Goal: Transaction & Acquisition: Purchase product/service

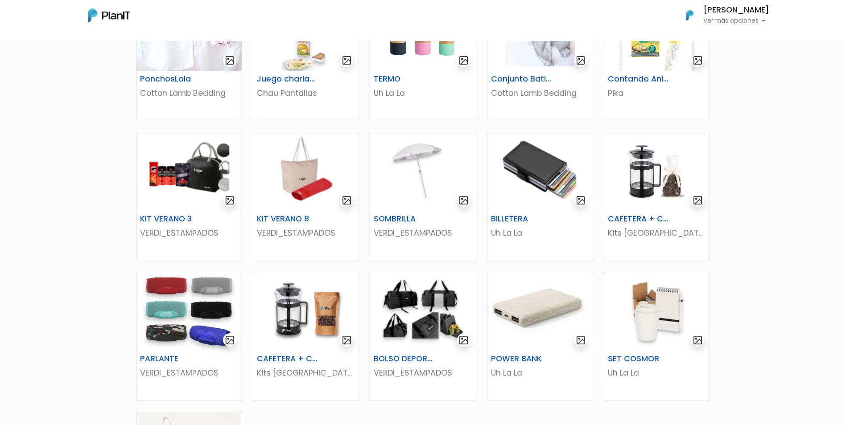
scroll to position [401, 0]
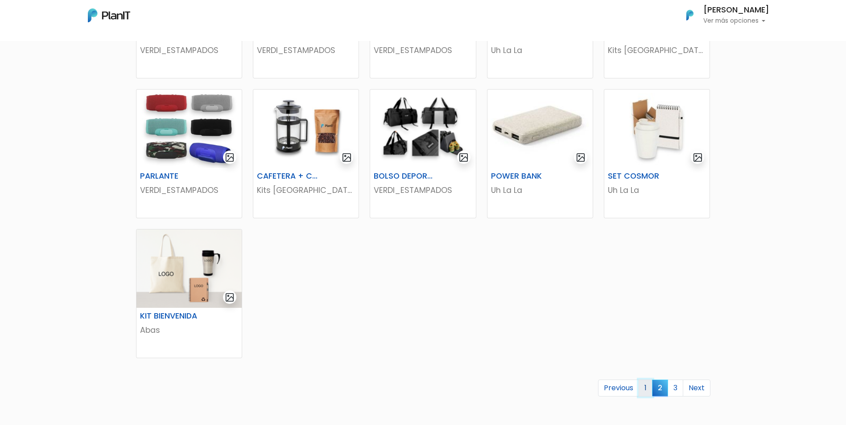
click at [647, 386] on link "1" at bounding box center [645, 388] width 14 height 17
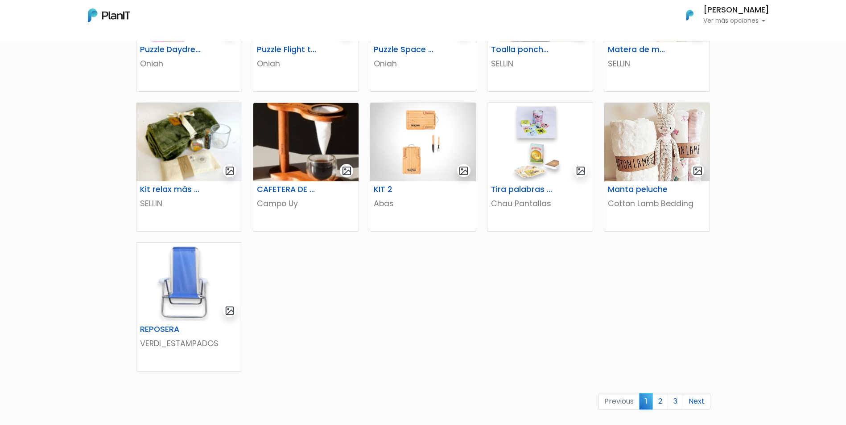
scroll to position [446, 0]
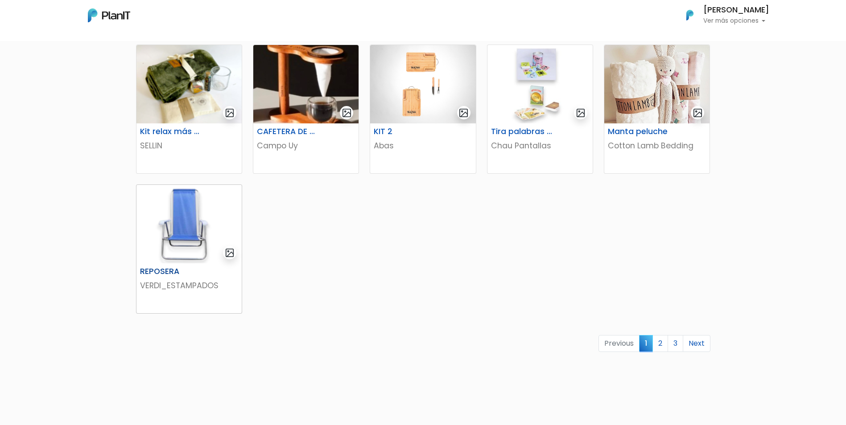
click at [189, 215] on img at bounding box center [188, 224] width 105 height 78
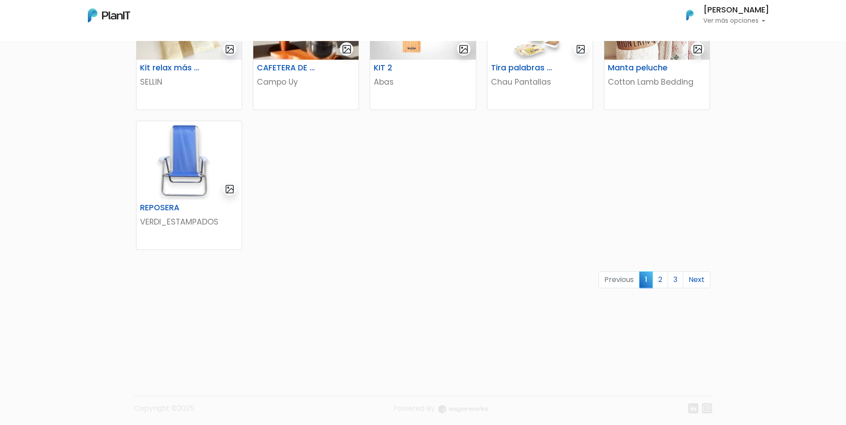
scroll to position [512, 0]
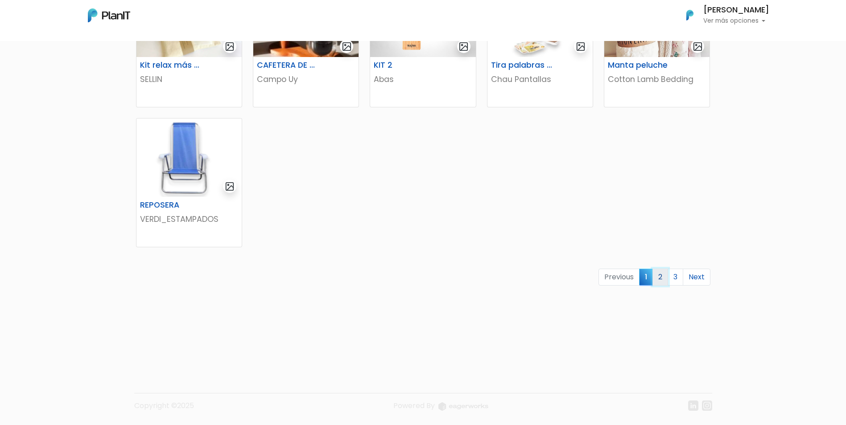
click at [657, 278] on link "2" at bounding box center [660, 277] width 16 height 17
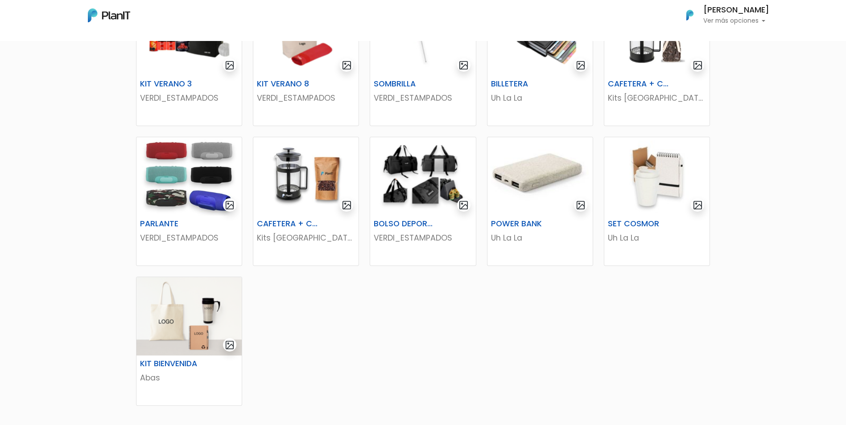
scroll to position [401, 0]
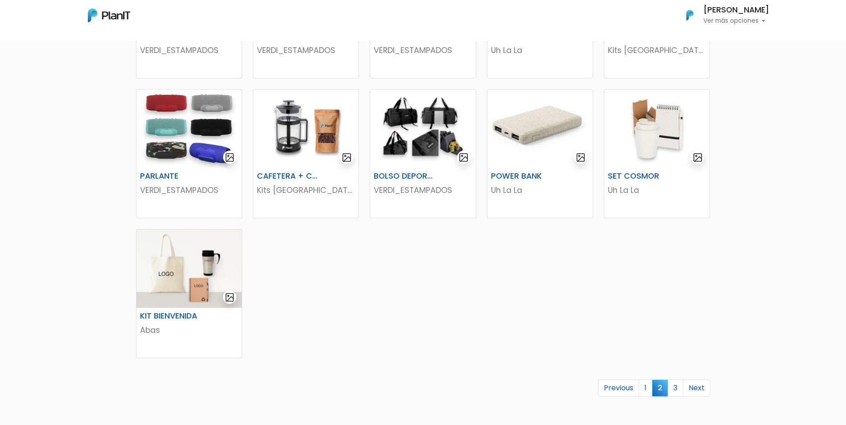
click at [675, 390] on link "3" at bounding box center [675, 388] width 16 height 17
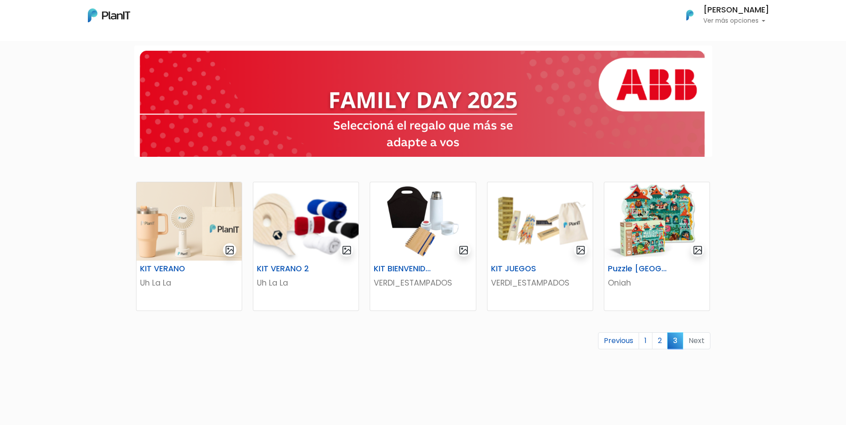
scroll to position [45, 0]
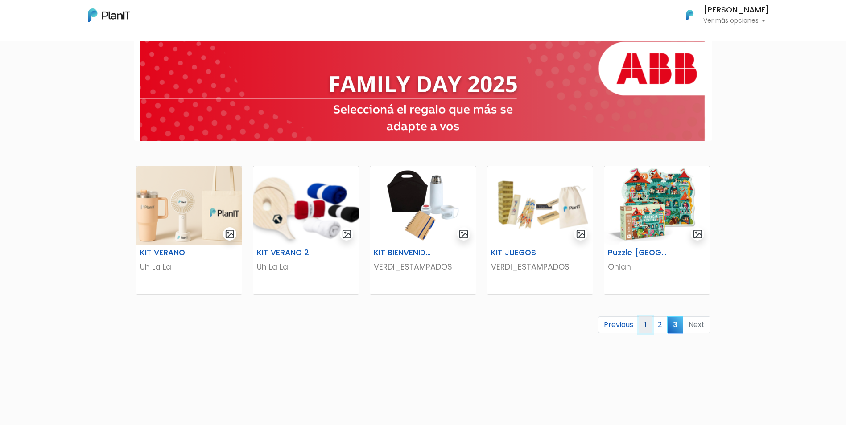
click at [644, 320] on link "1" at bounding box center [645, 324] width 14 height 17
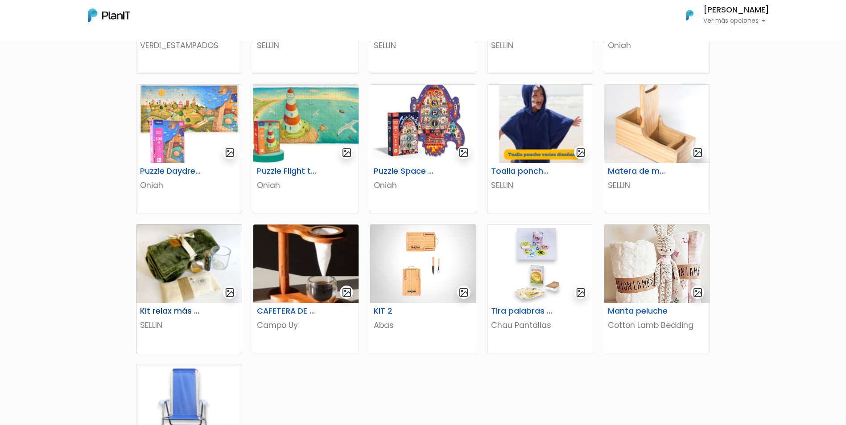
scroll to position [357, 0]
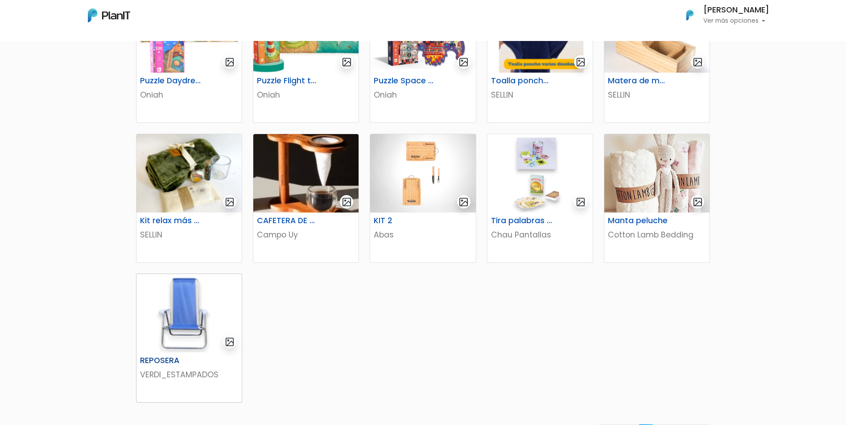
click at [187, 300] on img at bounding box center [188, 313] width 105 height 78
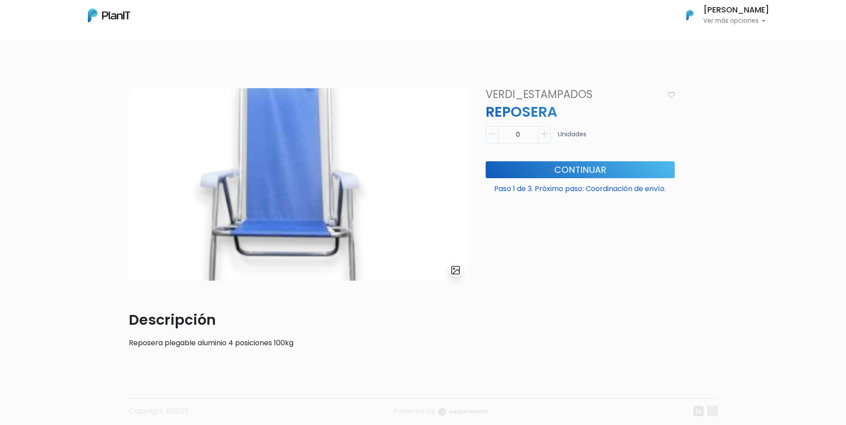
click at [540, 140] on button "button" at bounding box center [544, 134] width 12 height 17
type input "1"
click at [571, 167] on button "Continuar" at bounding box center [579, 169] width 189 height 17
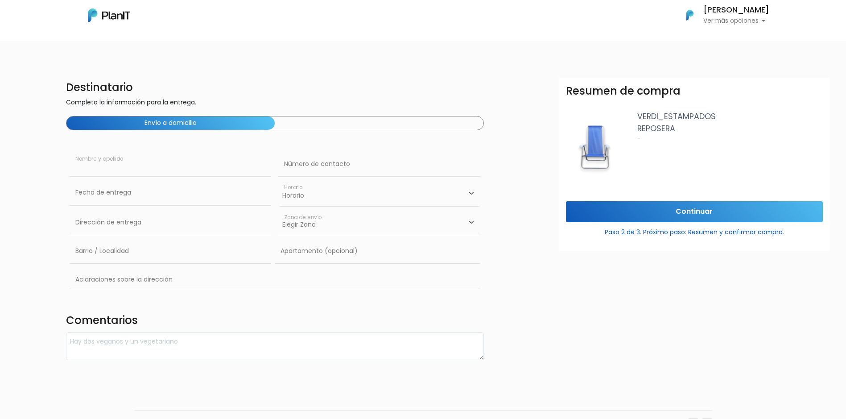
click at [127, 162] on input "text" at bounding box center [170, 164] width 201 height 25
type input "[PERSON_NAME]"
type input "093899902"
type input "Constituyente 1891"
click at [325, 226] on select "Elegir Zona Zona américa Oficina Montevideo" at bounding box center [378, 222] width 201 height 25
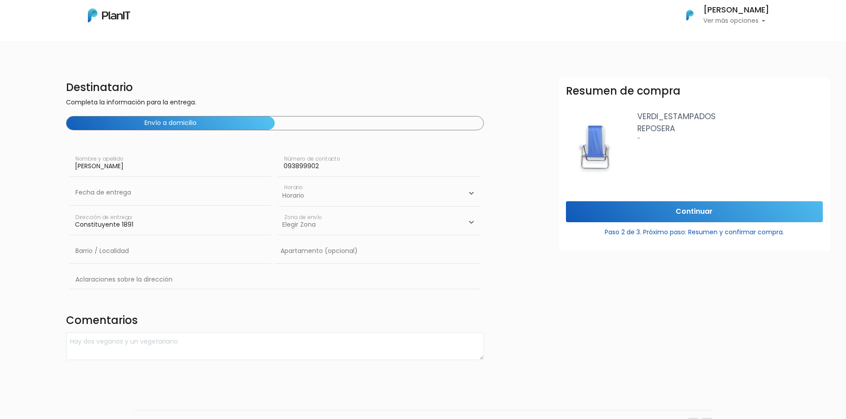
select select "10"
click at [278, 210] on select "Elegir Zona Zona américa Oficina Montevideo" at bounding box center [378, 222] width 201 height 25
click at [304, 197] on select "Horario 08:00 - 10:00 10:00 - 12:00 14:00 - 16:00 16:00 - 18:00" at bounding box center [378, 193] width 201 height 26
select select "2"
click at [278, 180] on select "Horario 08:00 - 10:00 10:00 - 12:00 14:00 - 16:00 16:00 - 18:00" at bounding box center [378, 193] width 201 height 26
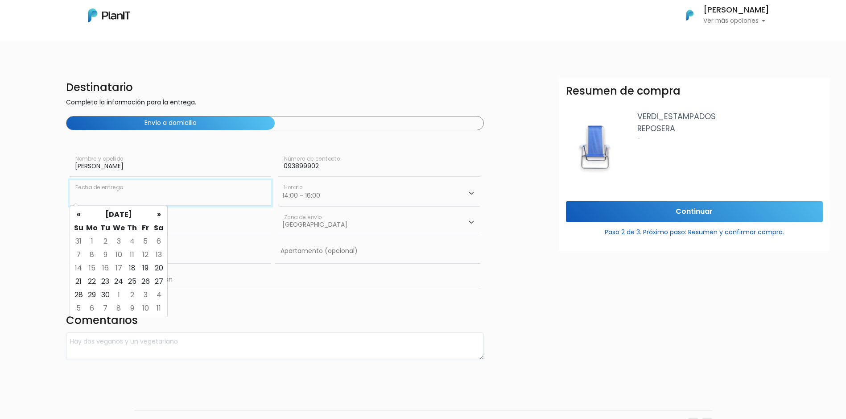
click at [125, 200] on input "text" at bounding box center [170, 192] width 201 height 25
click at [94, 280] on td "22" at bounding box center [91, 281] width 13 height 13
type input "22/09/2025"
click at [117, 250] on input "text" at bounding box center [170, 250] width 201 height 25
type input "Cordón"
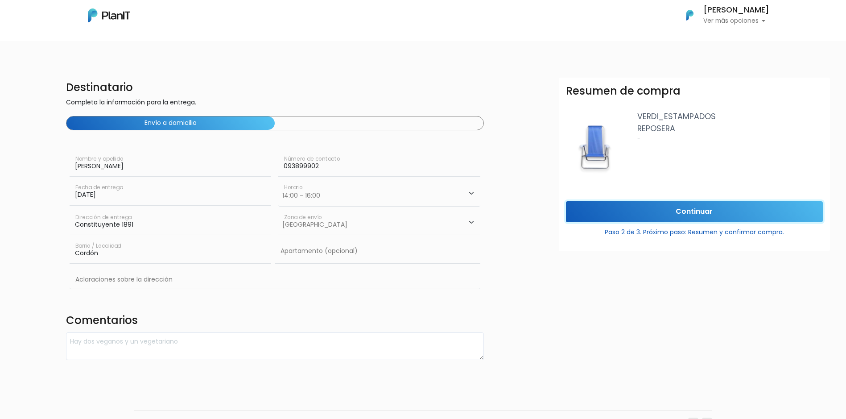
click at [682, 205] on input "Continuar" at bounding box center [694, 211] width 257 height 21
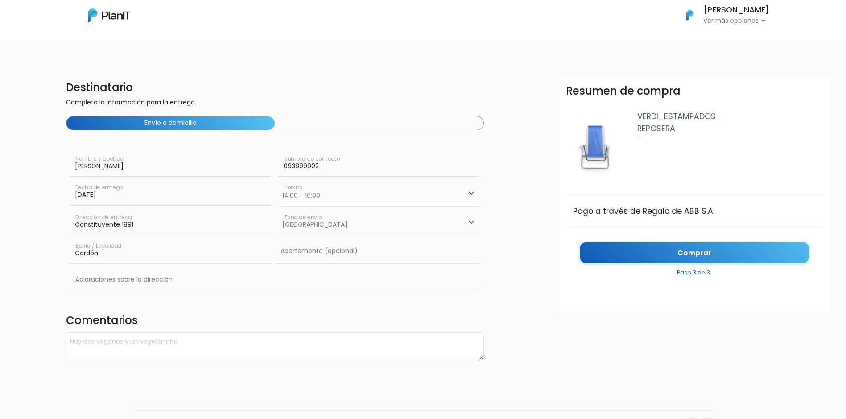
click at [694, 249] on link "Comprar" at bounding box center [694, 252] width 228 height 21
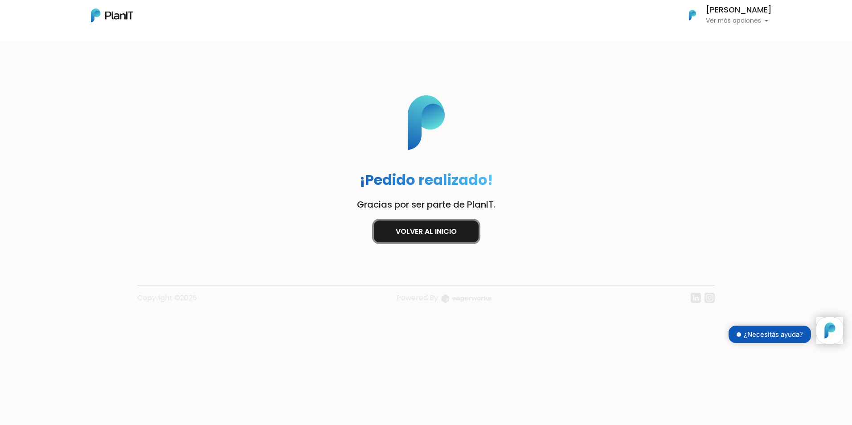
click at [442, 234] on link "Volver al inicio" at bounding box center [426, 232] width 105 height 22
